Goal: Task Accomplishment & Management: Use online tool/utility

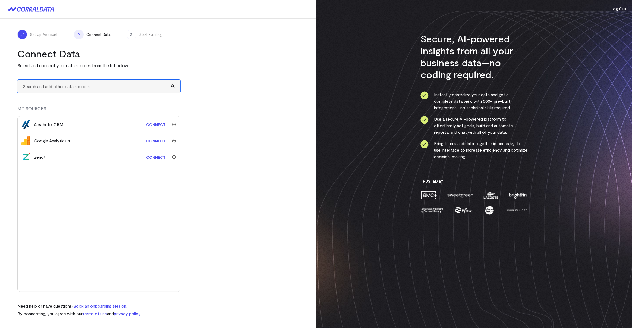
click at [61, 86] on input "text" at bounding box center [98, 86] width 163 height 13
type input "a"
click at [154, 156] on link "Connect" at bounding box center [155, 157] width 25 height 10
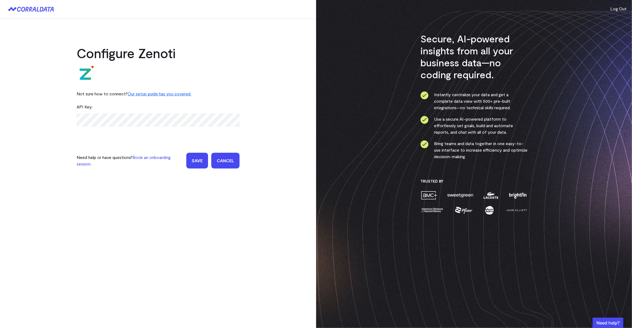
click at [62, 95] on div "Configure Zenoti Not sure how to connect? Our setup guide has you covered. API …" at bounding box center [158, 99] width 316 height 161
click at [168, 94] on link "Our setup guide has you covered." at bounding box center [160, 93] width 64 height 5
